Goal: Information Seeking & Learning: Find specific fact

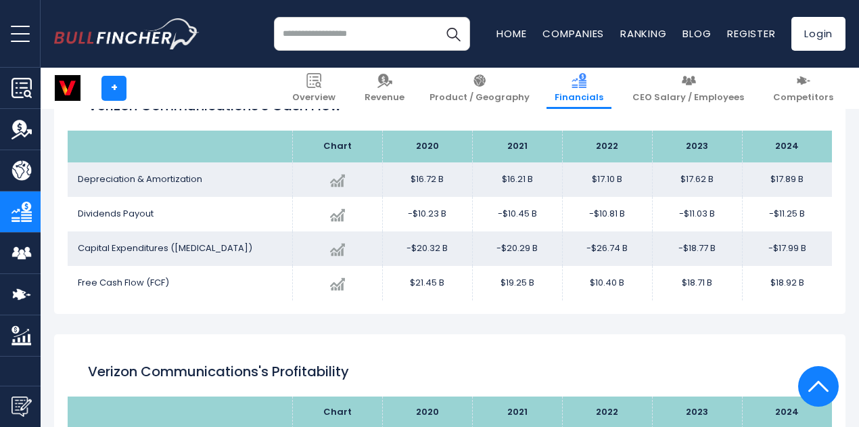
scroll to position [1926, 0]
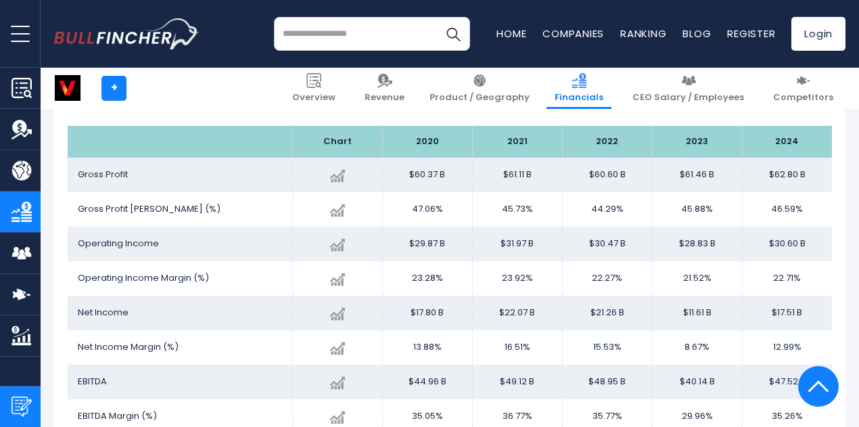
click at [18, 401] on img "Submit Feedback" at bounding box center [21, 406] width 20 height 20
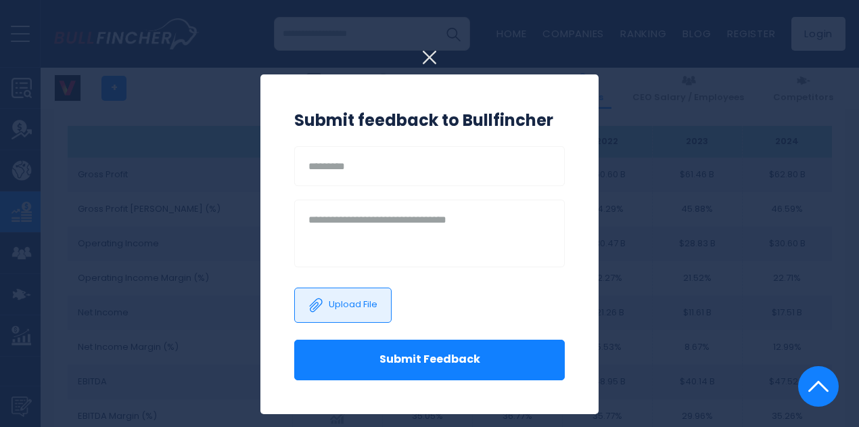
click at [616, 187] on div at bounding box center [429, 213] width 859 height 427
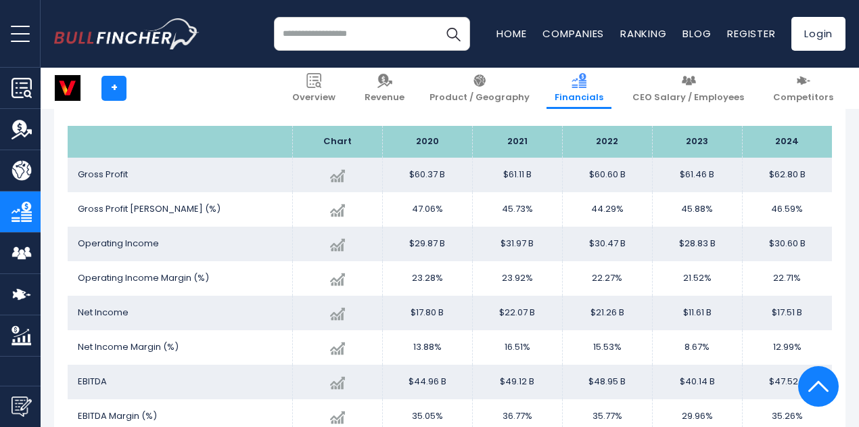
click at [22, 85] on img "Company Overview" at bounding box center [21, 88] width 20 height 20
click at [321, 83] on img at bounding box center [313, 80] width 15 height 15
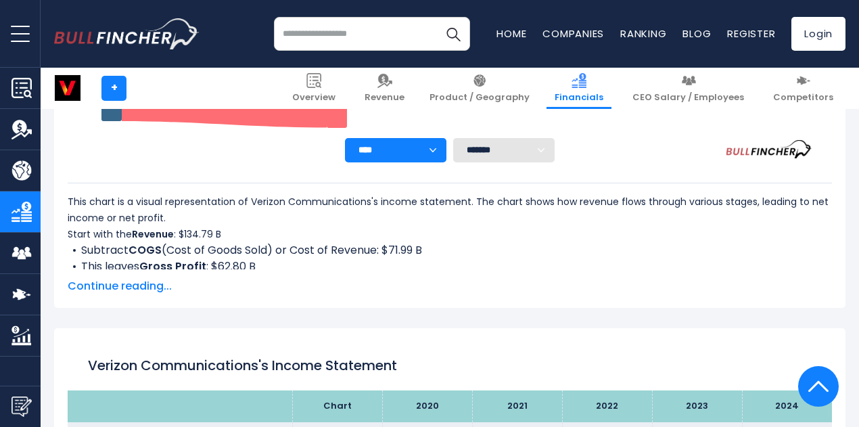
scroll to position [524, 0]
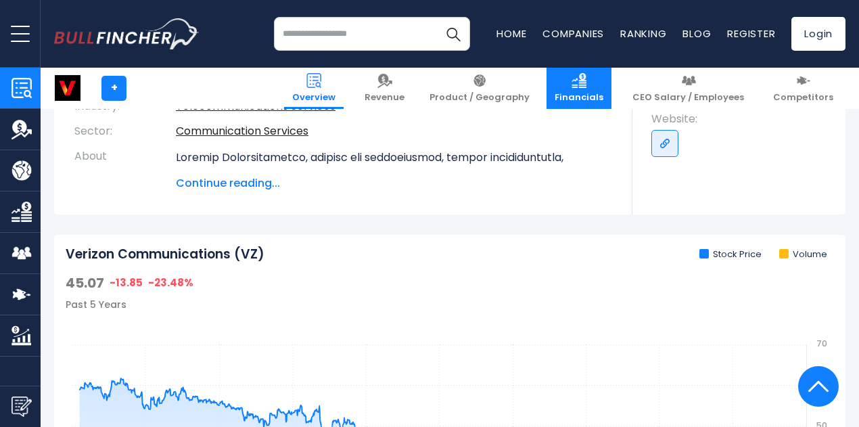
click at [586, 86] on link "Financials" at bounding box center [578, 88] width 65 height 41
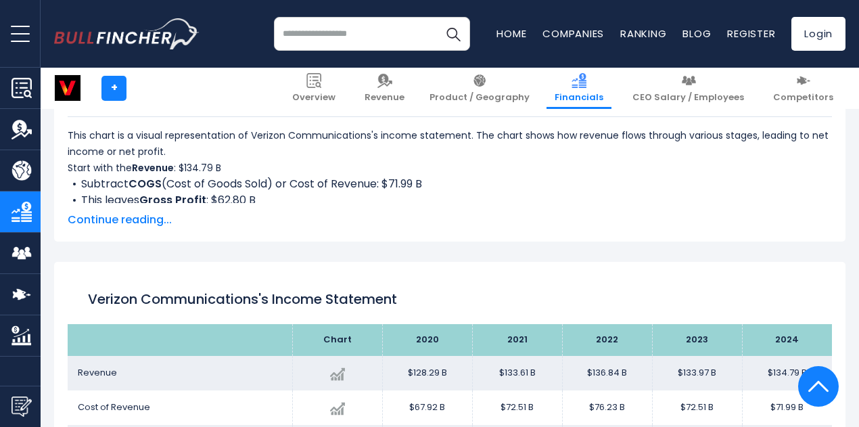
scroll to position [586, 0]
click at [106, 216] on span "Continue reading..." at bounding box center [450, 219] width 764 height 16
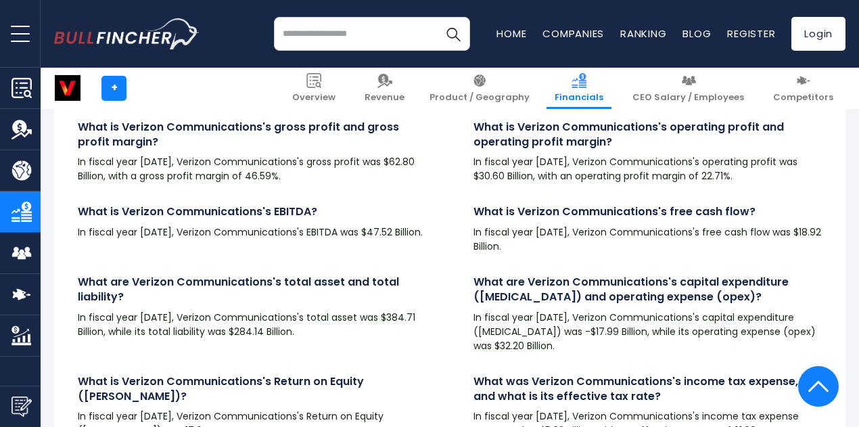
scroll to position [3342, 0]
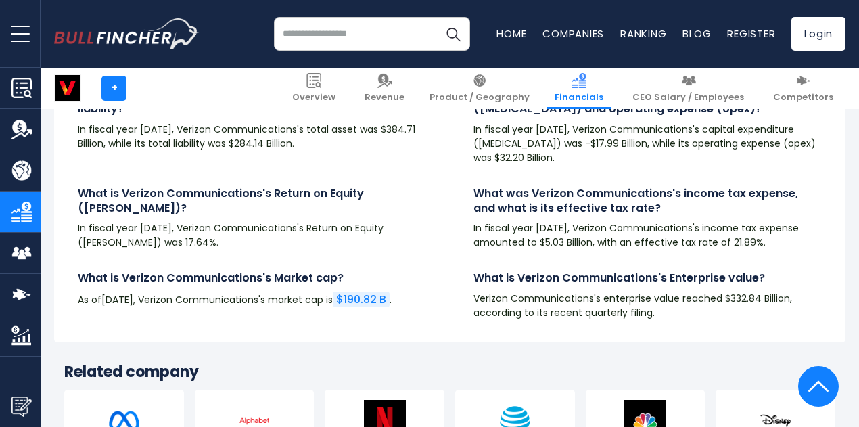
click at [599, 250] on p "In fiscal year 2024, Verizon Communications's income tax expense amounted to $5…" at bounding box center [647, 235] width 348 height 28
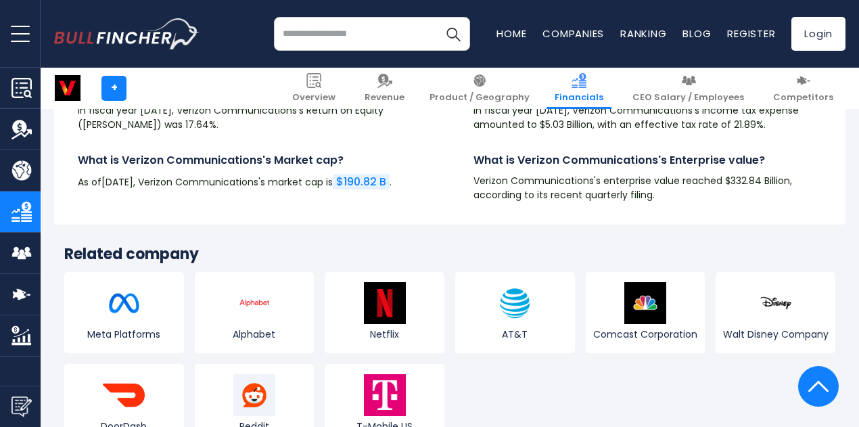
scroll to position [3461, 0]
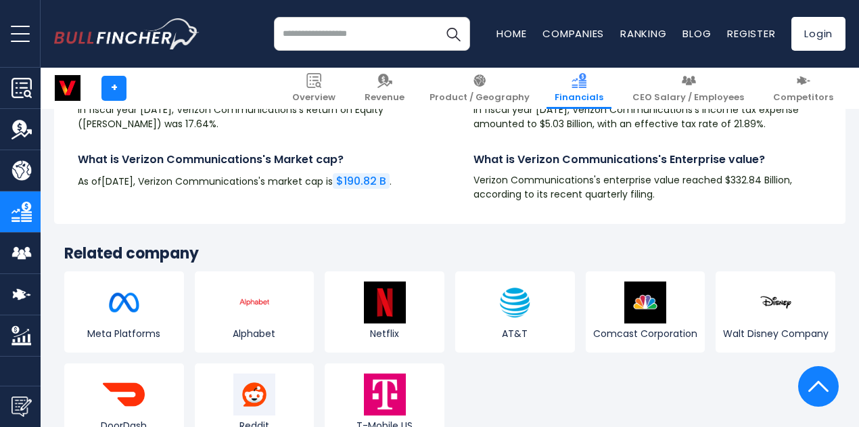
click at [336, 189] on span "$190.82 B" at bounding box center [361, 181] width 50 height 16
